Goal: Use online tool/utility: Utilize a website feature to perform a specific function

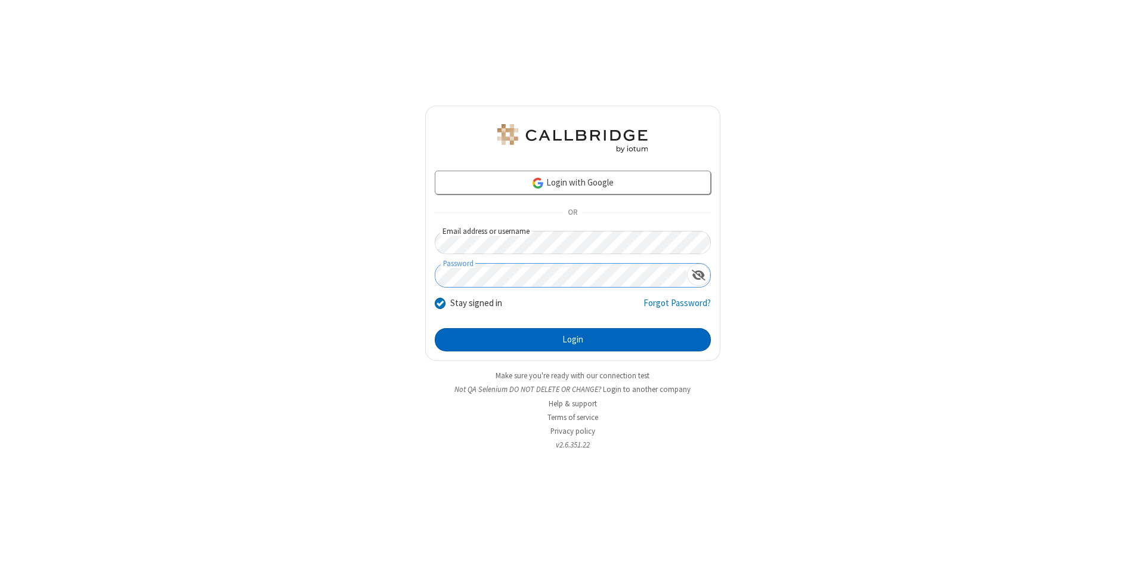
click at [573, 340] on button "Login" at bounding box center [573, 340] width 276 height 24
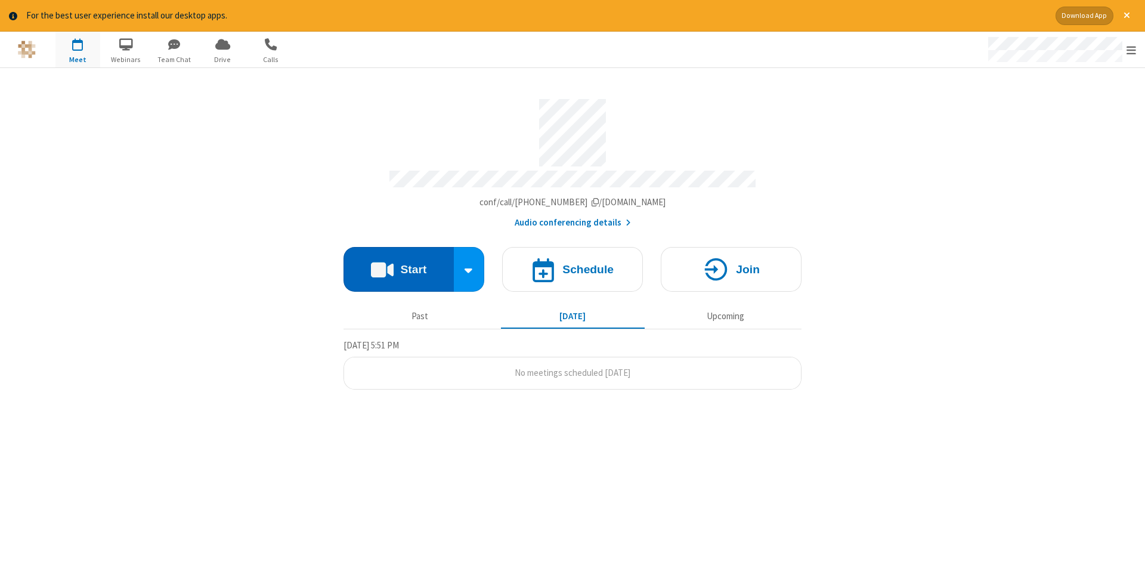
click at [398, 265] on button "Start" at bounding box center [399, 269] width 110 height 45
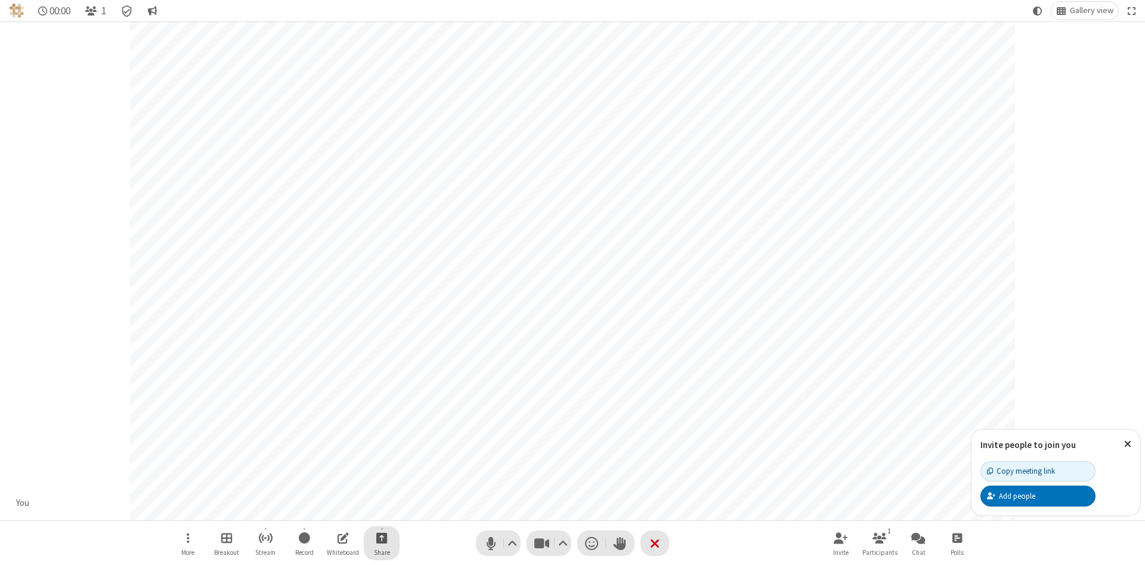
click at [381, 537] on span "Start sharing" at bounding box center [381, 537] width 11 height 15
click at [381, 465] on span "Share additional camera" at bounding box center [389, 467] width 88 height 10
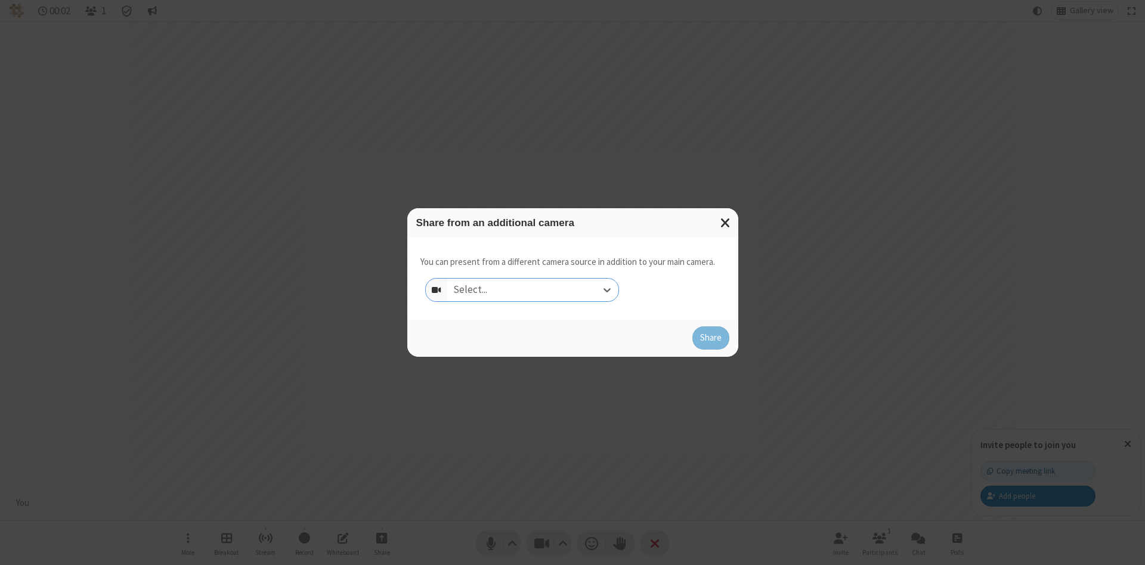
click at [533, 289] on div "Select..." at bounding box center [532, 290] width 171 height 23
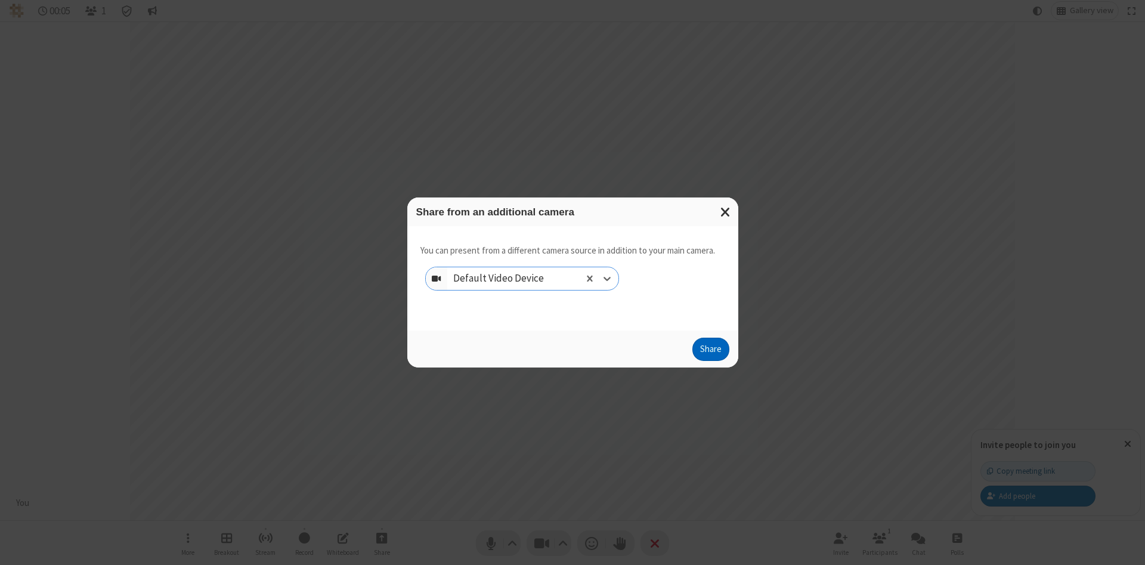
click at [710, 352] on button "Share" at bounding box center [711, 350] width 37 height 24
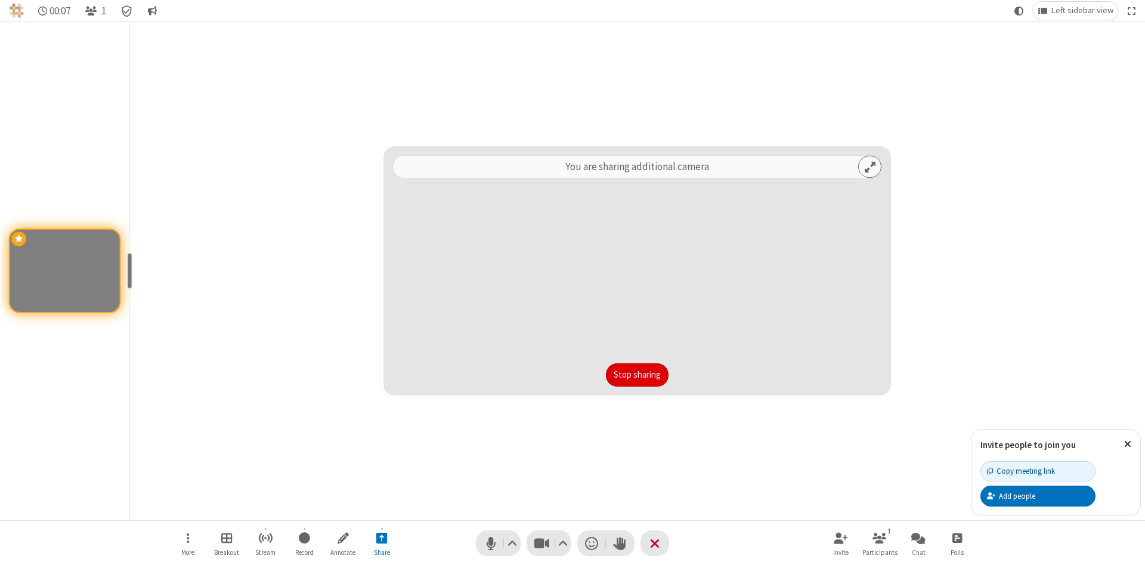
click at [637, 375] on button "Stop sharing" at bounding box center [637, 375] width 63 height 24
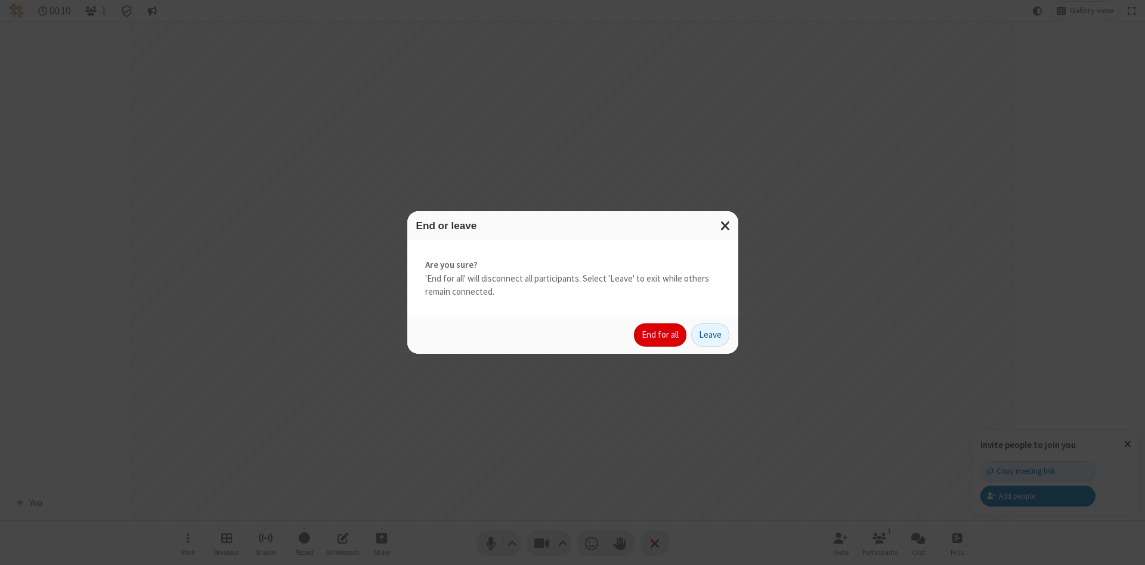
click at [661, 335] on button "End for all" at bounding box center [660, 335] width 52 height 24
